Goal: Find specific fact: Find specific page/section

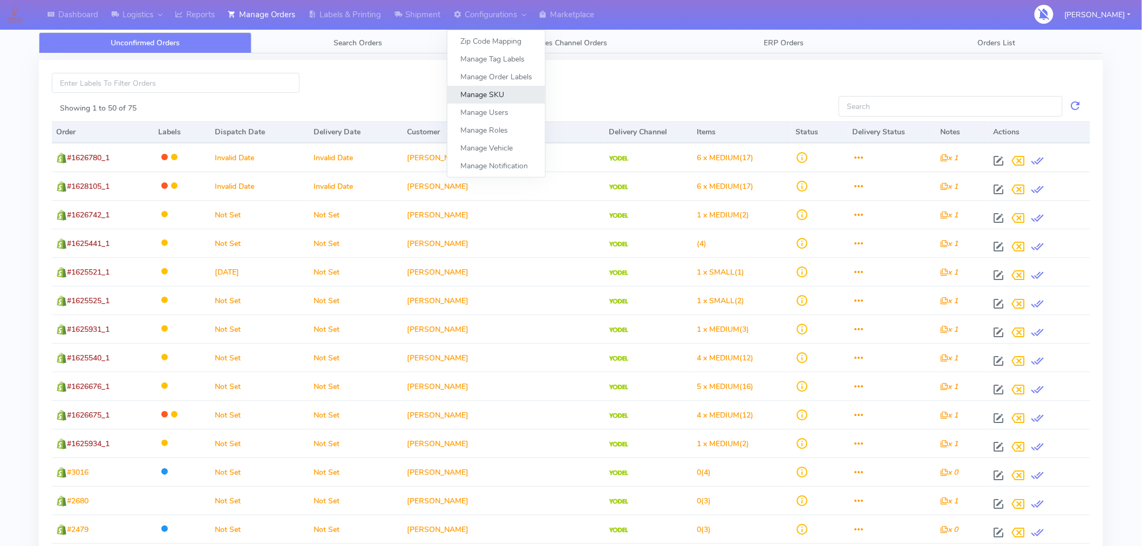
click at [500, 99] on link "Manage SKU" at bounding box center [496, 95] width 98 height 18
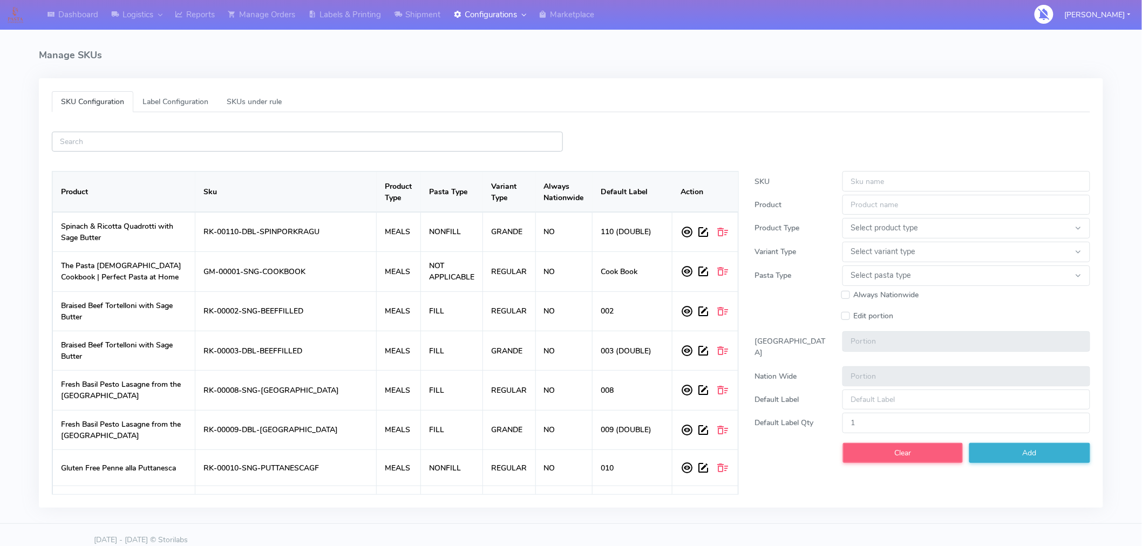
click at [301, 145] on input "text" at bounding box center [307, 142] width 511 height 20
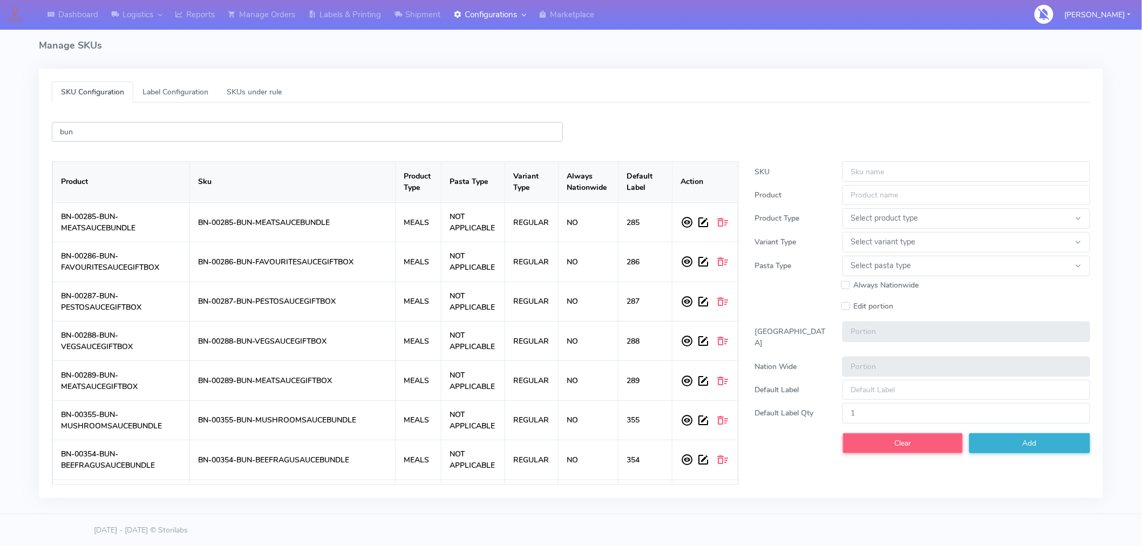
scroll to position [1367, 0]
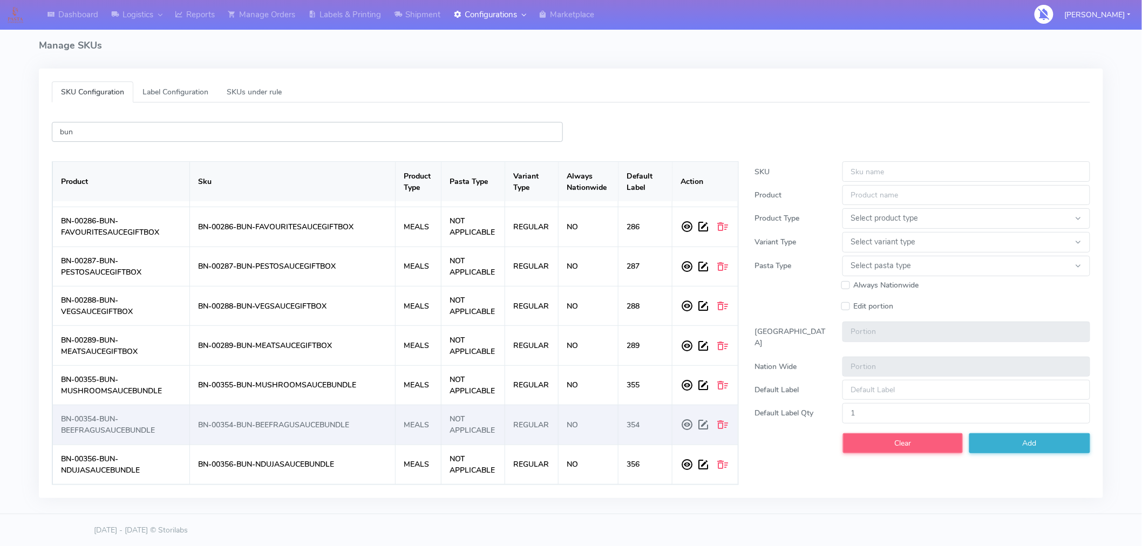
type input "bun"
drag, startPoint x: 357, startPoint y: 427, endPoint x: 194, endPoint y: 426, distance: 162.4
click at [194, 426] on td "BN-00354-BUN-BEEFRAGUSAUCEBUNDLE" at bounding box center [292, 424] width 206 height 39
copy td "BN-00354-BUN-BEEFRAGUSAUCEBUNDLE"
